Goal: Contribute content: Contribute content

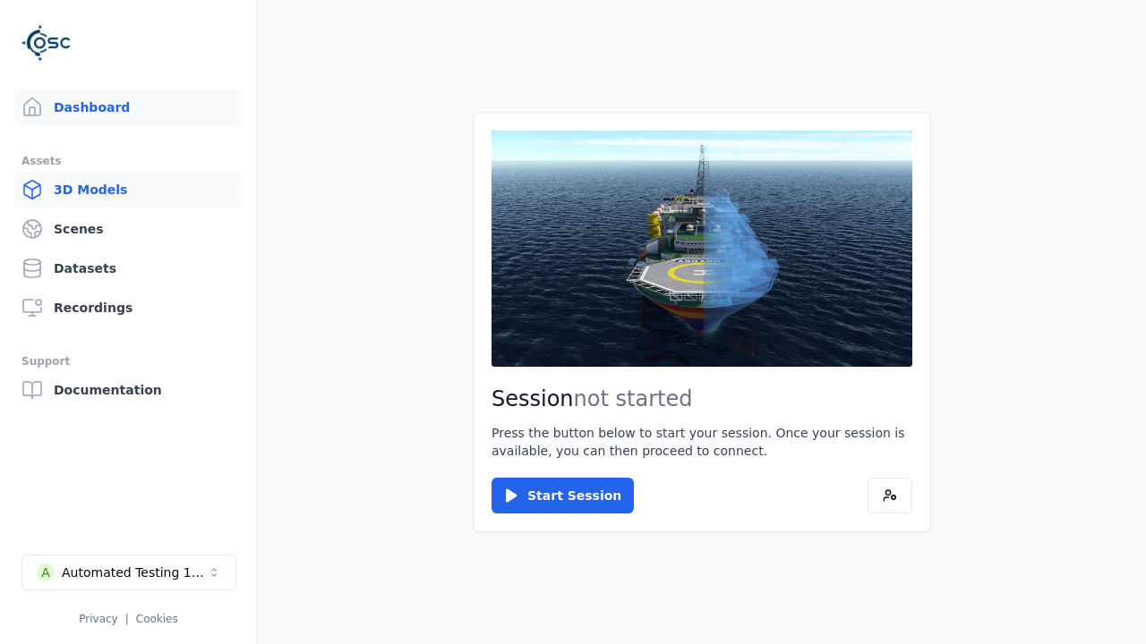
click at [128, 190] on link "3D Models" at bounding box center [128, 190] width 228 height 36
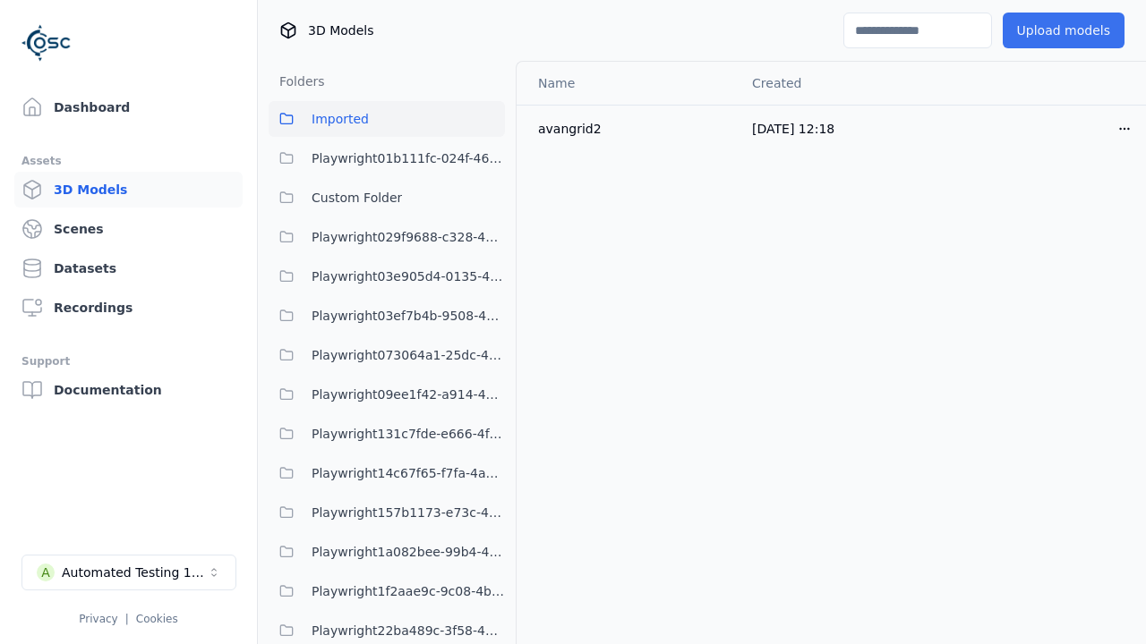
click at [1062, 30] on button "Upload models" at bounding box center [1063, 31] width 122 height 36
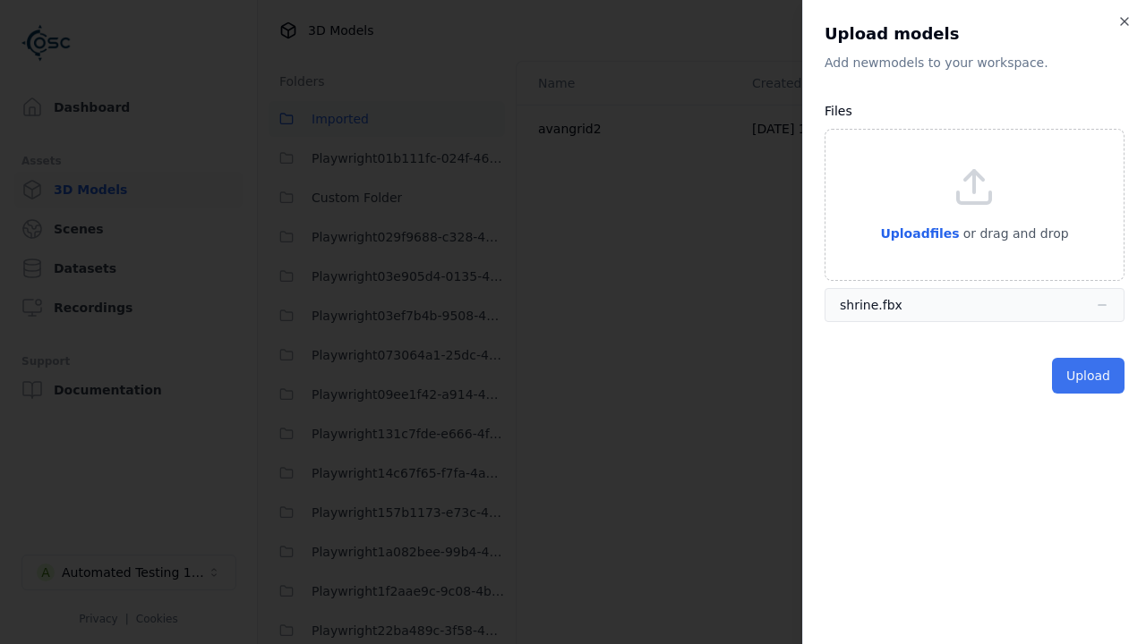
click at [1087, 376] on button "Upload" at bounding box center [1088, 376] width 72 height 36
